Goal: Complete application form

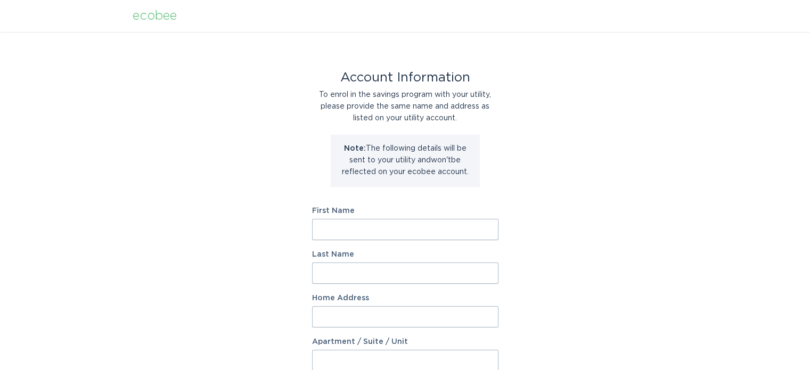
click at [367, 234] on input "First Name" at bounding box center [405, 229] width 186 height 21
type input "Moira"
type input "[PERSON_NAME]"
type input "[STREET_ADDRESS]"
select select "US"
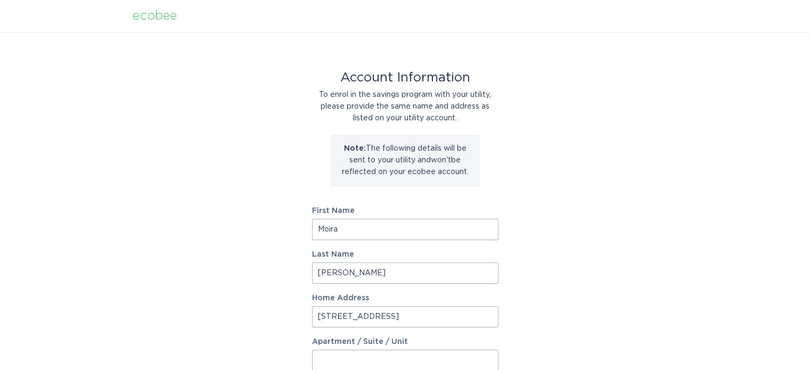
type input "San Antonio"
type input "78222"
select select "[GEOGRAPHIC_DATA]"
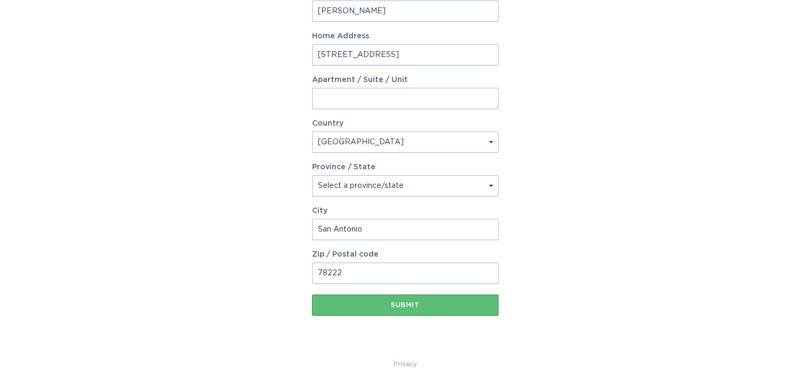
scroll to position [266, 0]
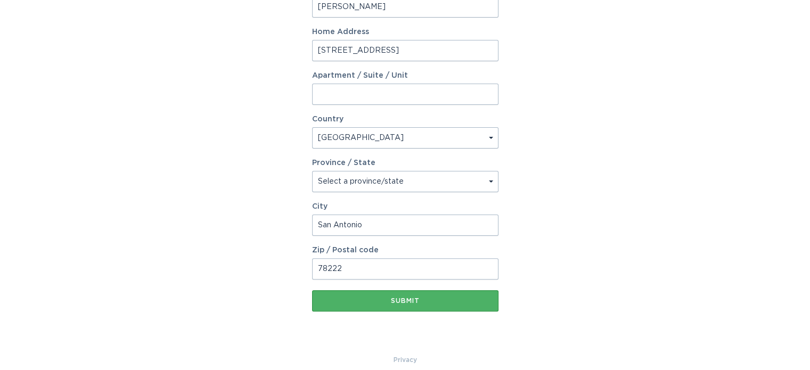
click at [432, 298] on div "Submit" at bounding box center [406, 301] width 176 height 6
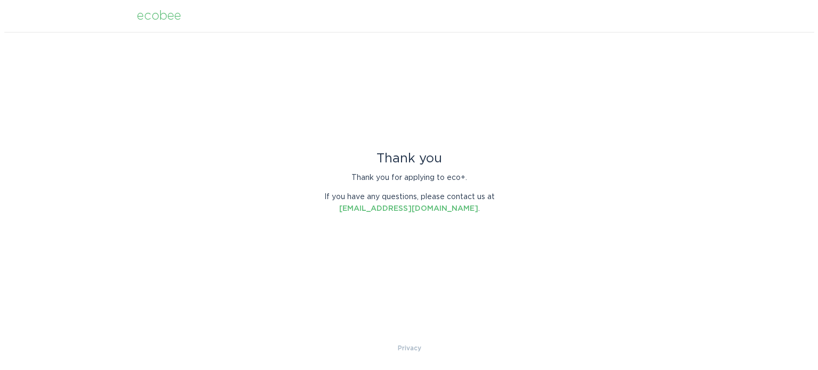
scroll to position [0, 0]
